Goal: Task Accomplishment & Management: Complete application form

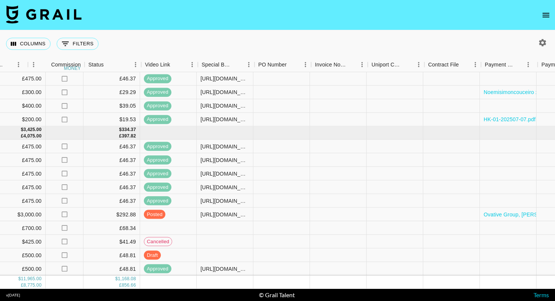
scroll to position [418, 699]
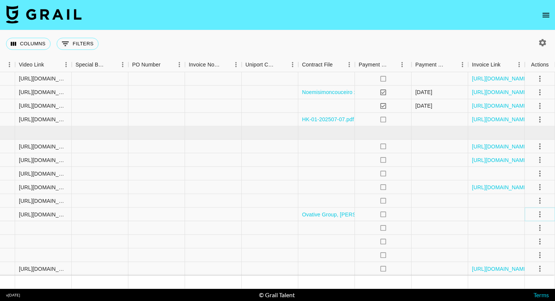
click at [540, 214] on icon "select merge strategy" at bounding box center [540, 214] width 2 height 6
click at [524, 289] on li "Approve" at bounding box center [530, 285] width 49 height 14
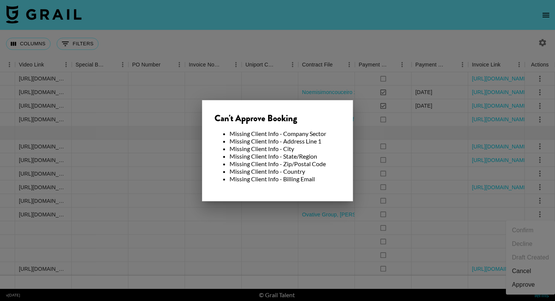
click at [318, 153] on li "Missing Client Info - State/Region" at bounding box center [285, 157] width 111 height 8
click at [265, 35] on div at bounding box center [277, 150] width 555 height 301
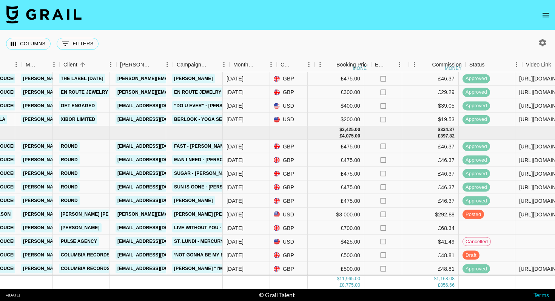
scroll to position [418, 190]
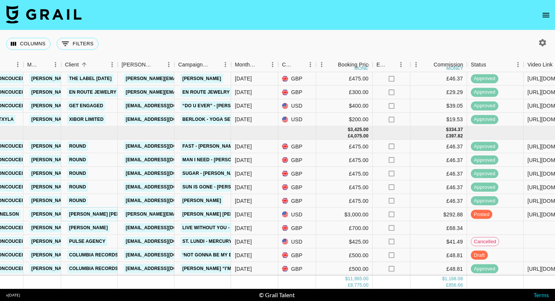
click at [94, 213] on link "Lane Bryant" at bounding box center [108, 214] width 83 height 9
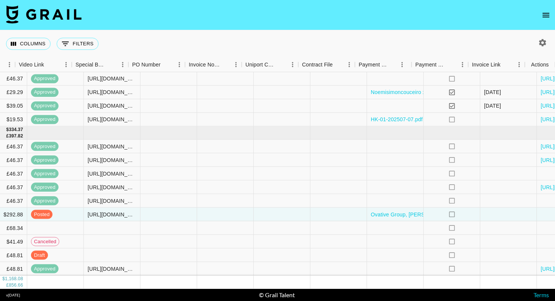
scroll to position [418, 699]
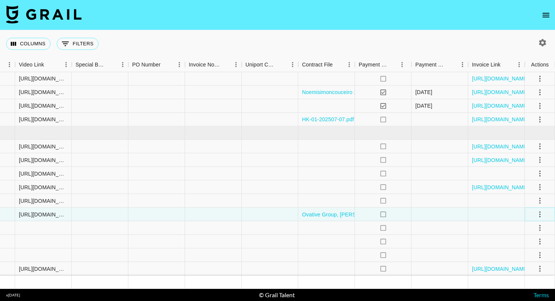
click at [540, 216] on icon "select merge strategy" at bounding box center [540, 214] width 2 height 6
click at [521, 284] on div "Approve" at bounding box center [523, 284] width 23 height 9
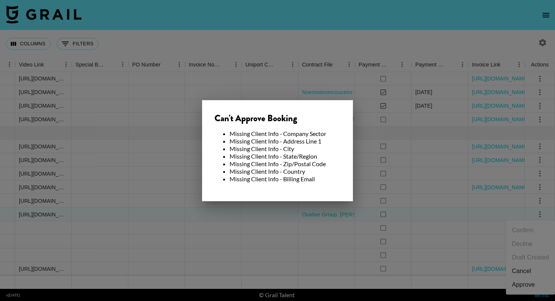
click at [347, 6] on div at bounding box center [277, 150] width 555 height 301
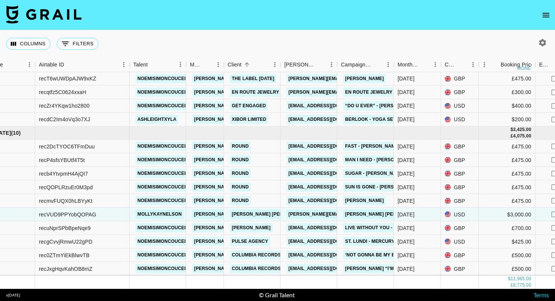
scroll to position [418, 0]
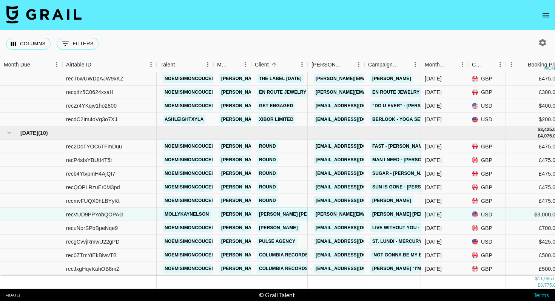
click at [281, 214] on link "Lane Bryant" at bounding box center [298, 214] width 83 height 9
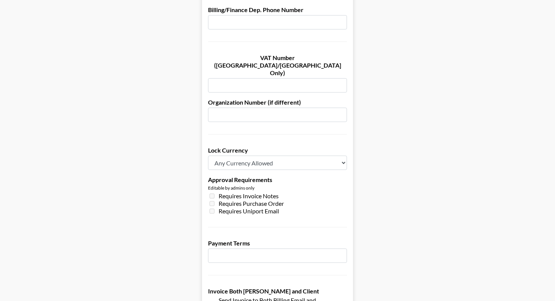
scroll to position [546, 0]
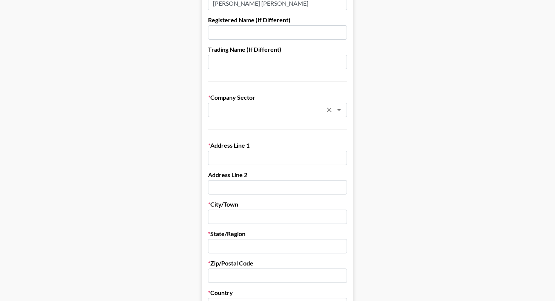
scroll to position [106, 0]
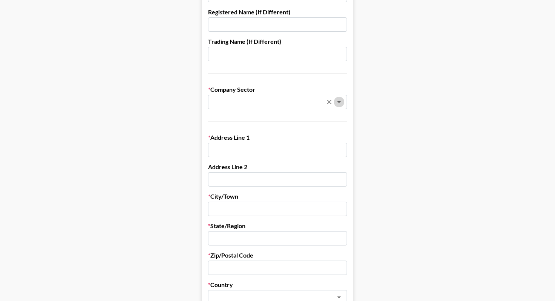
click at [341, 100] on icon "Open" at bounding box center [339, 101] width 9 height 9
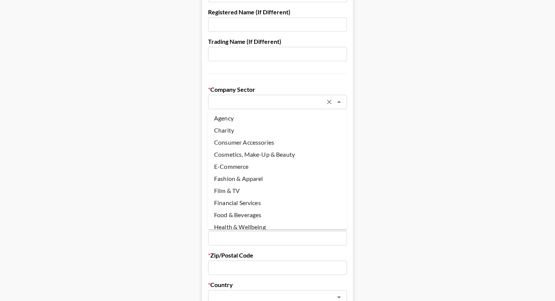
click at [238, 179] on li "Fashion & Apparel" at bounding box center [277, 179] width 139 height 12
type input "Fashion & Apparel"
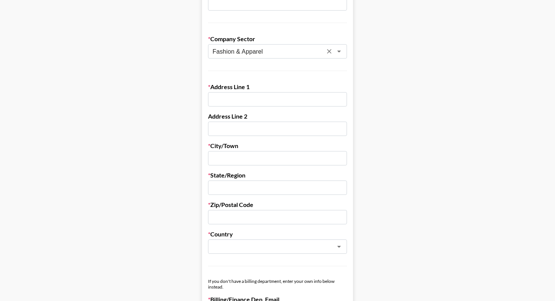
scroll to position [0, 0]
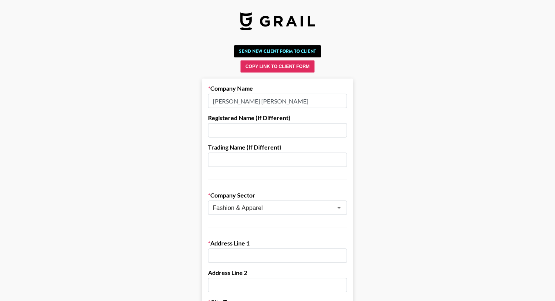
drag, startPoint x: 260, startPoint y: 102, endPoint x: 171, endPoint y: 101, distance: 88.7
paste input "Ovative Group"
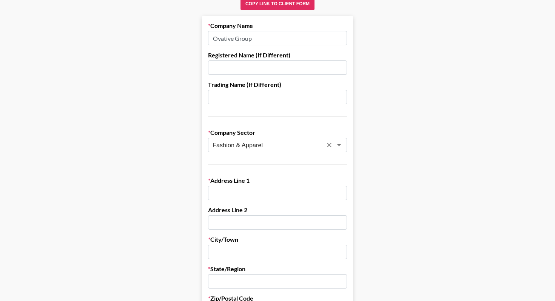
scroll to position [64, 0]
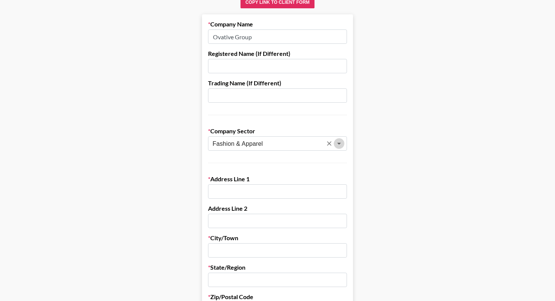
click at [337, 143] on icon "Open" at bounding box center [339, 143] width 9 height 9
type input "Ovative Group"
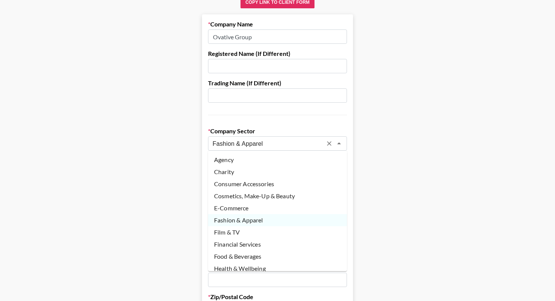
click at [230, 157] on li "Agency" at bounding box center [277, 160] width 139 height 12
type input "Agency"
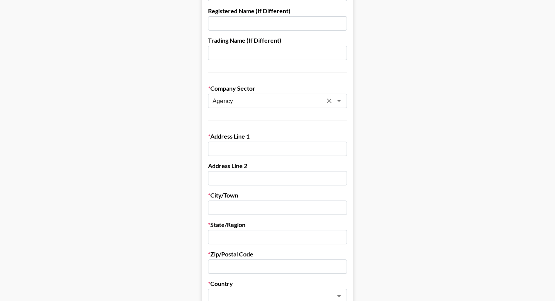
scroll to position [116, 0]
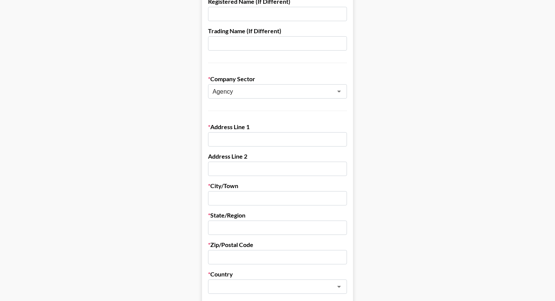
click at [235, 140] on input "text" at bounding box center [277, 139] width 139 height 14
paste input "[STREET_ADDRESS][US_STATE]"
type input "[STREET_ADDRESS][US_STATE]"
click at [226, 195] on input "text" at bounding box center [277, 198] width 139 height 14
paste input "Minneapolis,"
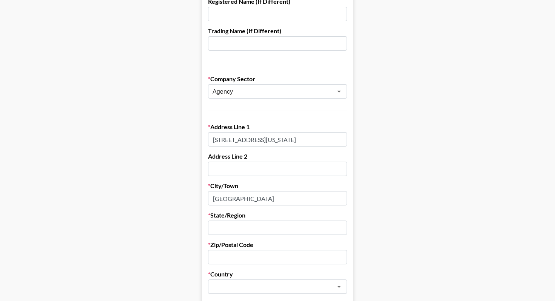
type input "[GEOGRAPHIC_DATA]"
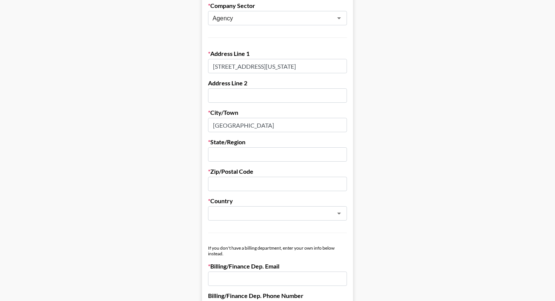
scroll to position [192, 0]
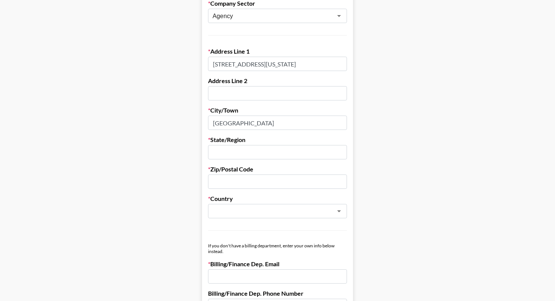
click at [236, 185] on input "text" at bounding box center [277, 181] width 139 height 14
paste input "MN 55401"
type input "MN 55401"
drag, startPoint x: 242, startPoint y: 125, endPoint x: 177, endPoint y: 119, distance: 65.6
click at [177, 119] on main "Send New Client Form to Client Copy Link to Client Form Company Name Ovative Gr…" at bounding box center [277, 239] width 543 height 778
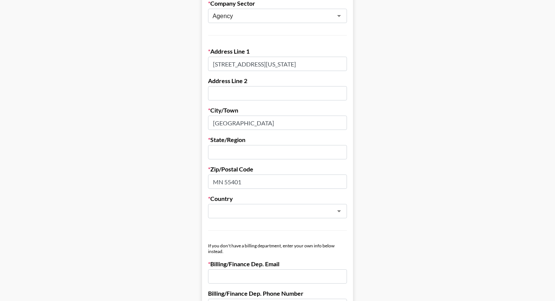
click at [247, 148] on input "text" at bounding box center [277, 152] width 139 height 14
paste input "[GEOGRAPHIC_DATA]"
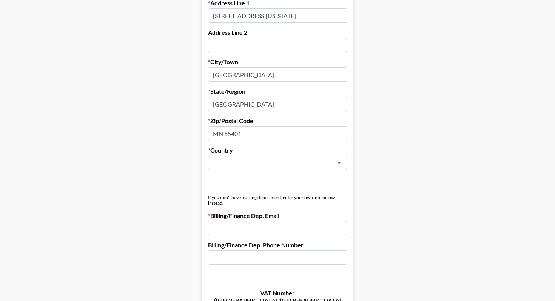
scroll to position [253, 0]
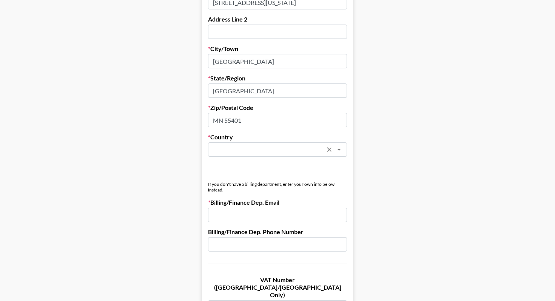
type input "[GEOGRAPHIC_DATA]"
click at [319, 150] on input "text" at bounding box center [268, 149] width 110 height 9
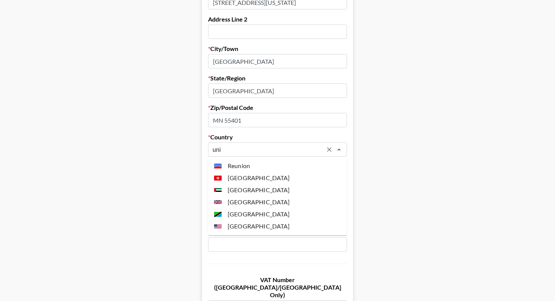
click at [267, 226] on li "[GEOGRAPHIC_DATA]" at bounding box center [277, 226] width 139 height 12
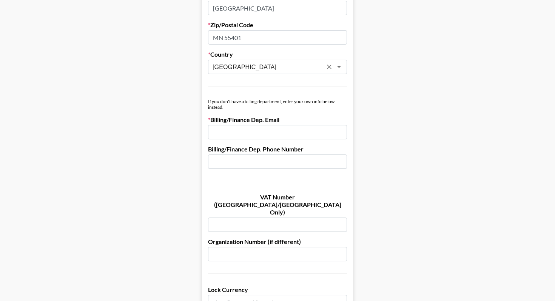
scroll to position [336, 0]
type input "[GEOGRAPHIC_DATA]"
click at [248, 132] on input "email" at bounding box center [277, 132] width 139 height 14
paste input "[PERSON_NAME][EMAIL_ADDRESS][PERSON_NAME][DOMAIN_NAME]"
type input "[PERSON_NAME][EMAIL_ADDRESS][PERSON_NAME][DOMAIN_NAME]"
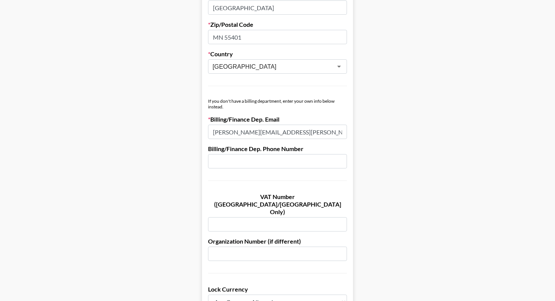
click at [406, 168] on main "Send New Client Form to Client Copy Link to Client Form Company Name Ovative Gr…" at bounding box center [277, 95] width 543 height 778
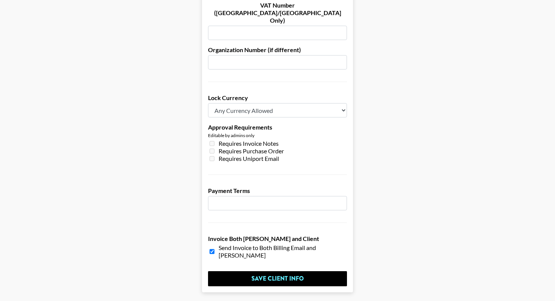
scroll to position [546, 0]
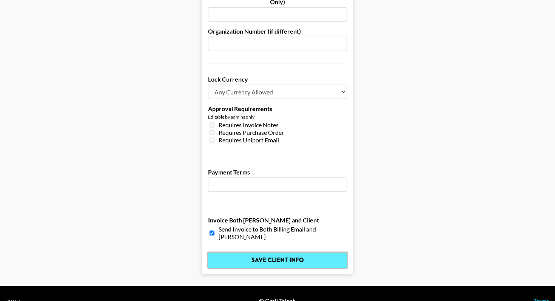
click at [285, 253] on input "Save Client Info" at bounding box center [277, 260] width 139 height 15
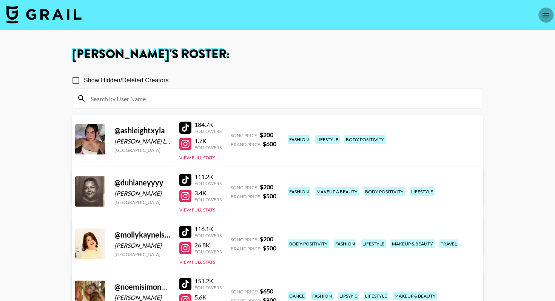
click at [545, 15] on icon "open drawer" at bounding box center [545, 15] width 9 height 9
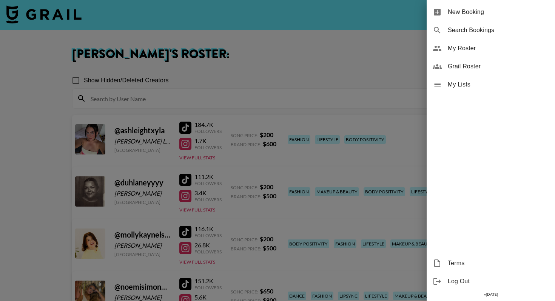
click at [52, 17] on div at bounding box center [277, 150] width 555 height 301
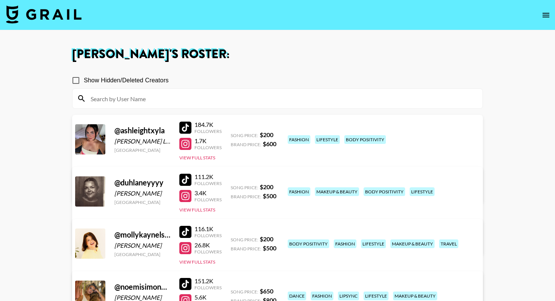
click at [66, 16] on img at bounding box center [44, 14] width 76 height 18
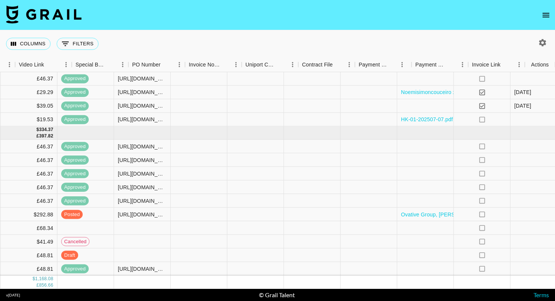
scroll to position [418, 699]
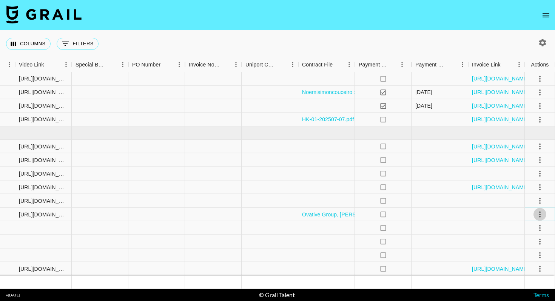
click at [538, 214] on icon "select merge strategy" at bounding box center [539, 214] width 9 height 9
click at [522, 288] on div "Approve" at bounding box center [523, 284] width 23 height 9
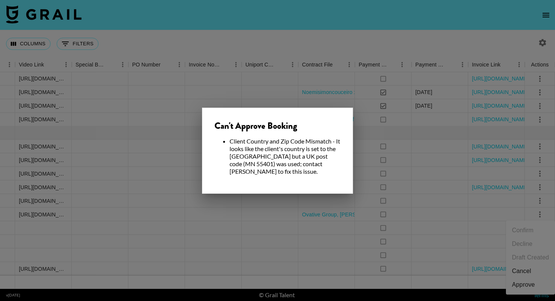
click at [318, 172] on div "Can't Approve Booking Client Country and Zip Code Mismatch - It looks like the …" at bounding box center [277, 151] width 151 height 86
click at [218, 204] on div at bounding box center [277, 150] width 555 height 301
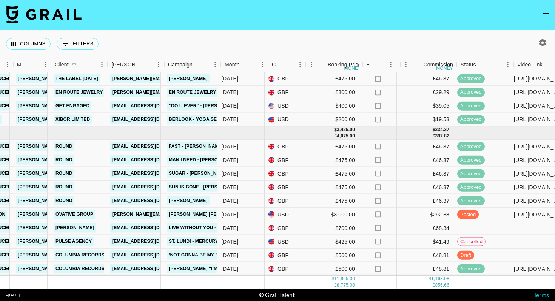
scroll to position [418, 200]
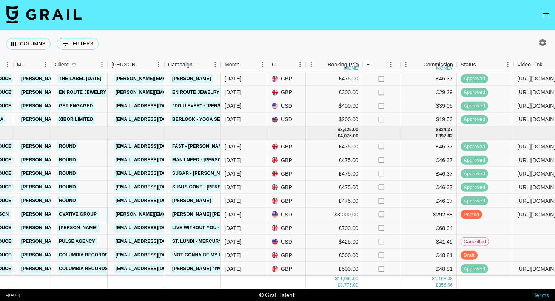
click at [83, 211] on link "Ovative Group" at bounding box center [78, 214] width 42 height 9
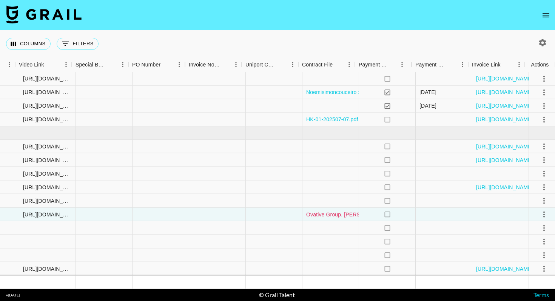
scroll to position [418, 699]
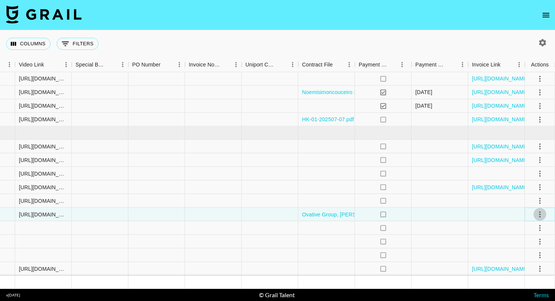
click at [539, 213] on icon "select merge strategy" at bounding box center [539, 214] width 9 height 9
click at [523, 283] on div "Approve" at bounding box center [523, 284] width 23 height 9
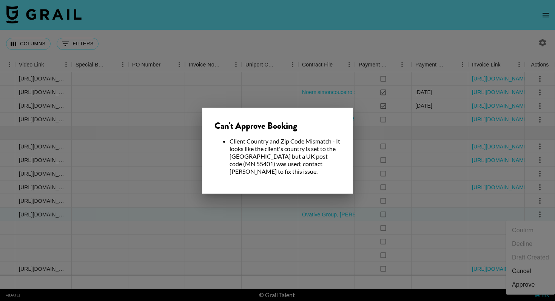
click at [324, 22] on div at bounding box center [277, 150] width 555 height 301
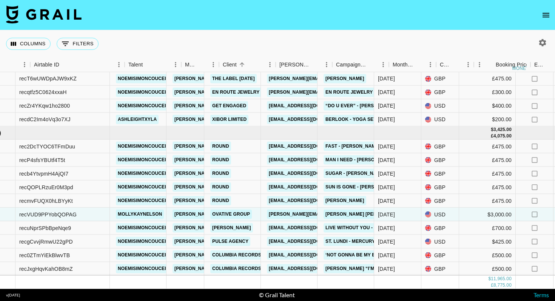
scroll to position [418, 28]
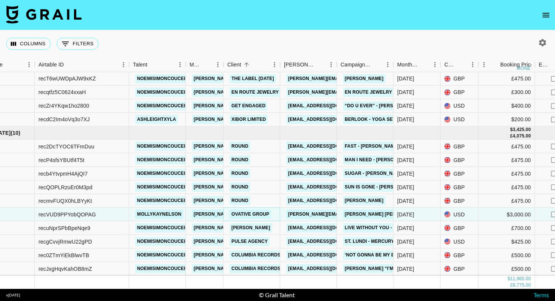
click at [258, 214] on link "Ovative Group" at bounding box center [251, 214] width 42 height 9
click at [247, 216] on link "Ovative Group" at bounding box center [251, 214] width 42 height 9
click at [99, 214] on div "recVUD9PPYobQOPAG" at bounding box center [82, 215] width 94 height 14
click at [42, 214] on div "recVUD9PPYobQOPAG" at bounding box center [67, 214] width 57 height 8
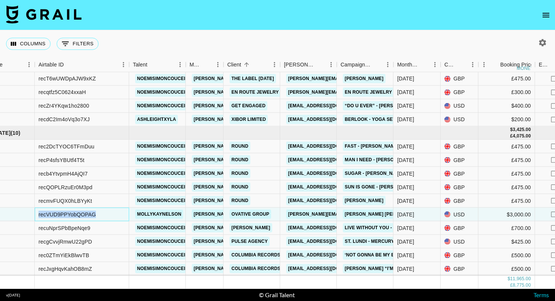
click at [42, 214] on div "recVUD9PPYobQOPAG" at bounding box center [67, 214] width 57 height 8
copy div "recVUD9PPYobQOPAG"
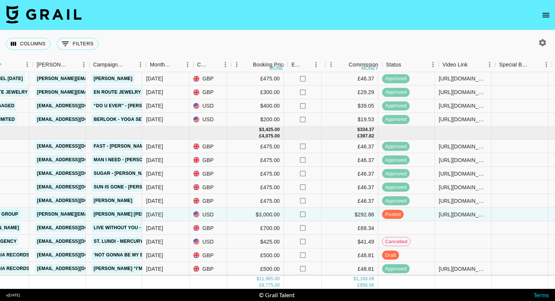
scroll to position [418, 280]
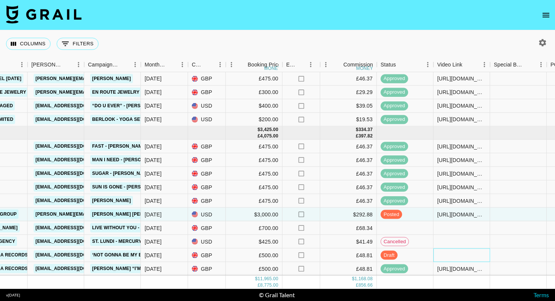
click at [453, 253] on div at bounding box center [461, 255] width 57 height 14
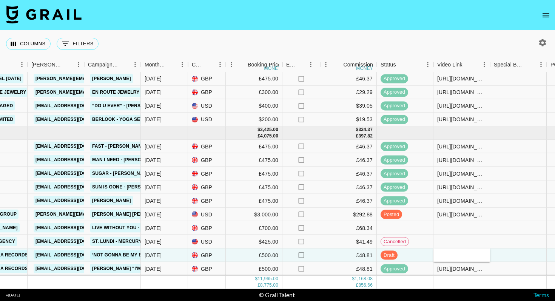
type input "https://www.tiktok.com/@noemisimoncouceiro/video/7542591061416332566"
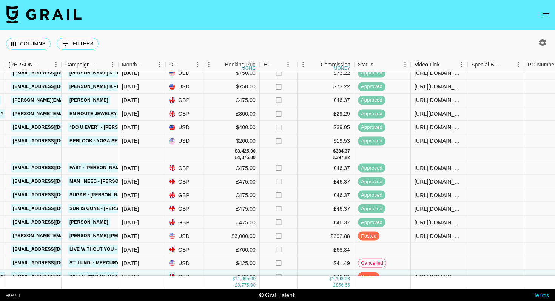
scroll to position [418, 303]
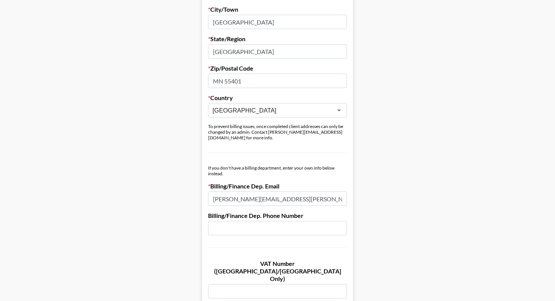
scroll to position [299, 0]
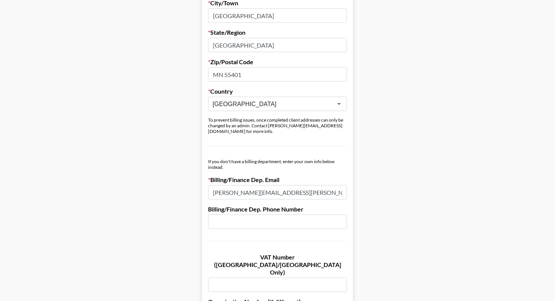
click at [226, 76] on input "MN 55401" at bounding box center [277, 74] width 139 height 14
click at [219, 76] on input "MN 55401" at bounding box center [277, 74] width 139 height 14
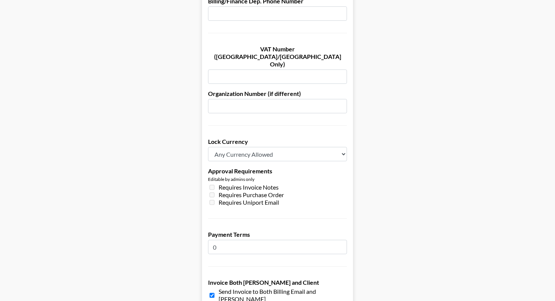
scroll to position [564, 0]
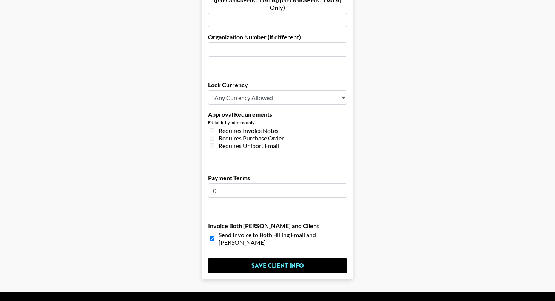
click at [227, 183] on input "0" at bounding box center [277, 190] width 139 height 14
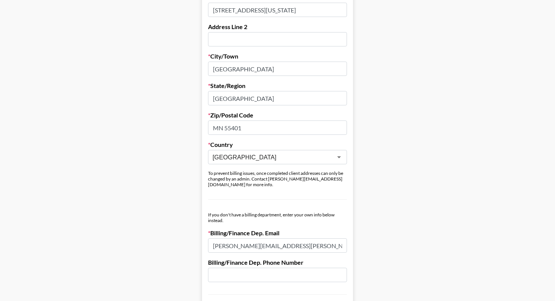
scroll to position [243, 0]
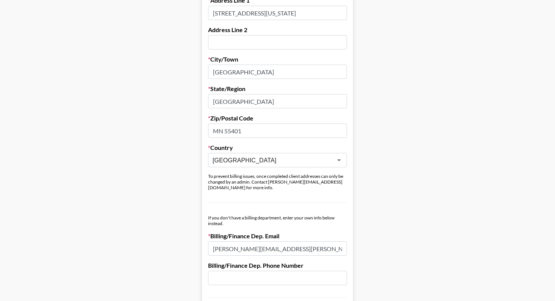
click at [226, 99] on input "[GEOGRAPHIC_DATA]" at bounding box center [277, 101] width 139 height 14
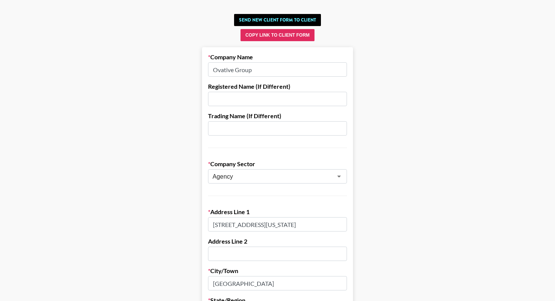
scroll to position [0, 0]
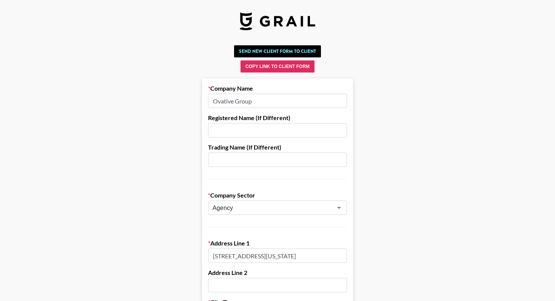
click at [239, 100] on input "Ovative Group" at bounding box center [277, 101] width 139 height 14
click at [247, 256] on input "[STREET_ADDRESS][US_STATE]" at bounding box center [277, 255] width 139 height 14
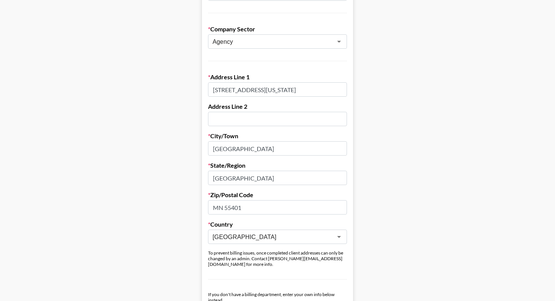
scroll to position [167, 0]
click at [233, 207] on input "MN 55401" at bounding box center [277, 207] width 139 height 14
click at [223, 206] on input "MN 55401" at bounding box center [277, 207] width 139 height 14
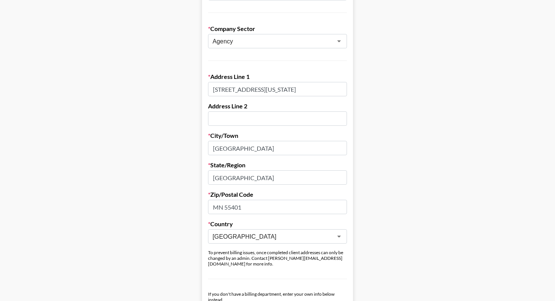
click at [223, 206] on input "MN 55401" at bounding box center [277, 207] width 139 height 14
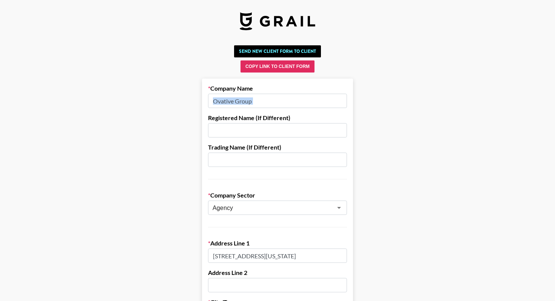
drag, startPoint x: 261, startPoint y: 109, endPoint x: 245, endPoint y: 105, distance: 16.4
drag, startPoint x: 259, startPoint y: 103, endPoint x: 130, endPoint y: 100, distance: 128.4
type input "Ovative Group"
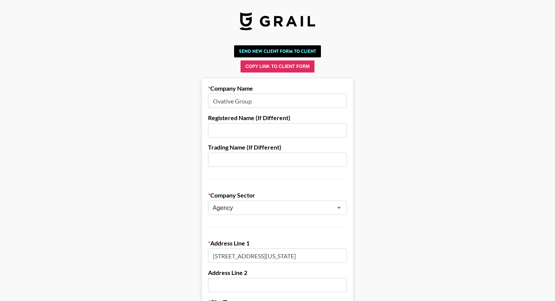
click at [228, 256] on input "[STREET_ADDRESS][US_STATE]" at bounding box center [277, 255] width 139 height 14
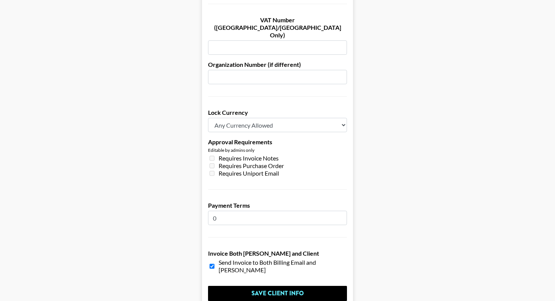
scroll to position [564, 0]
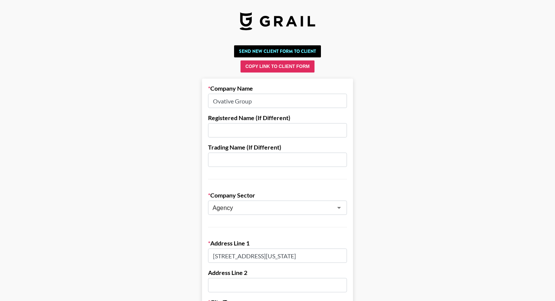
drag, startPoint x: 256, startPoint y: 102, endPoint x: 196, endPoint y: 94, distance: 60.9
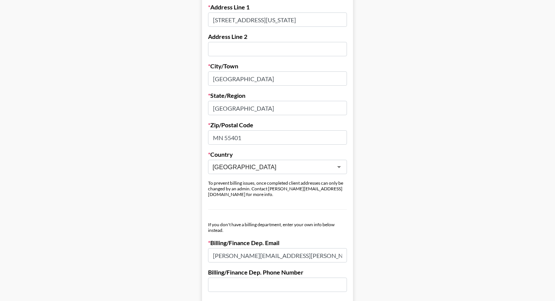
scroll to position [239, 0]
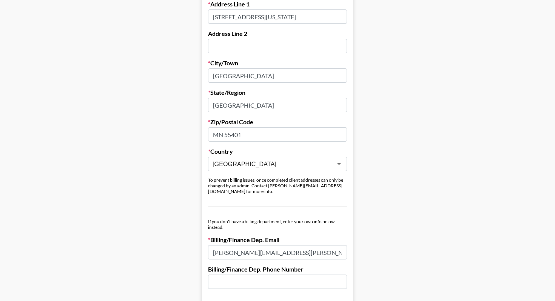
click at [243, 135] on input "MN 55401" at bounding box center [277, 134] width 139 height 14
